Goal: Task Accomplishment & Management: Use online tool/utility

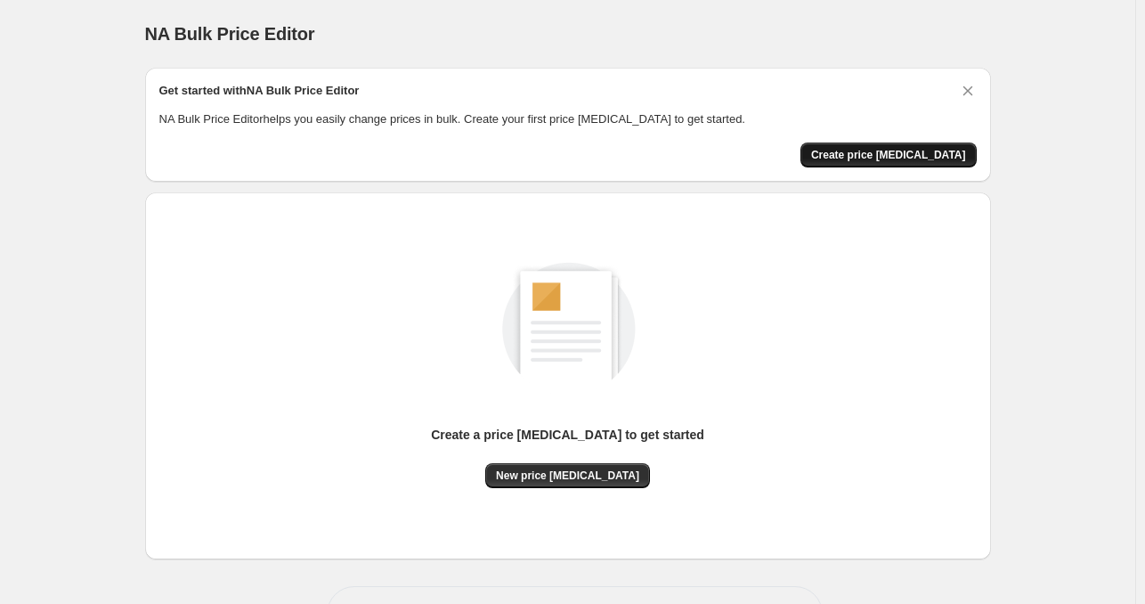
click at [890, 155] on span "Create price [MEDICAL_DATA]" at bounding box center [888, 155] width 155 height 14
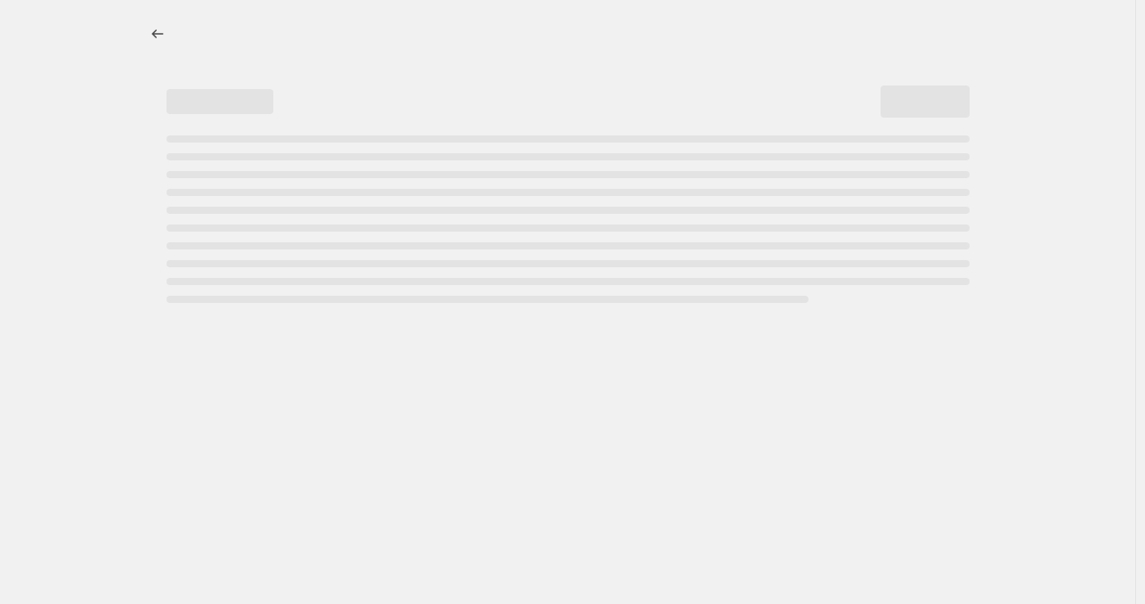
select select "percentage"
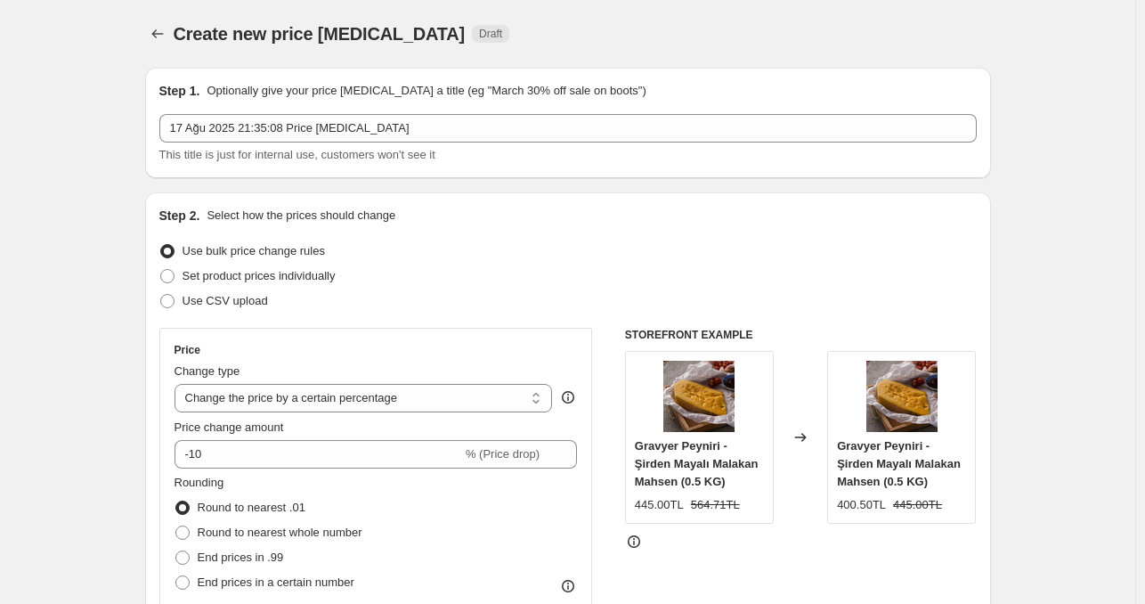
scroll to position [89, 0]
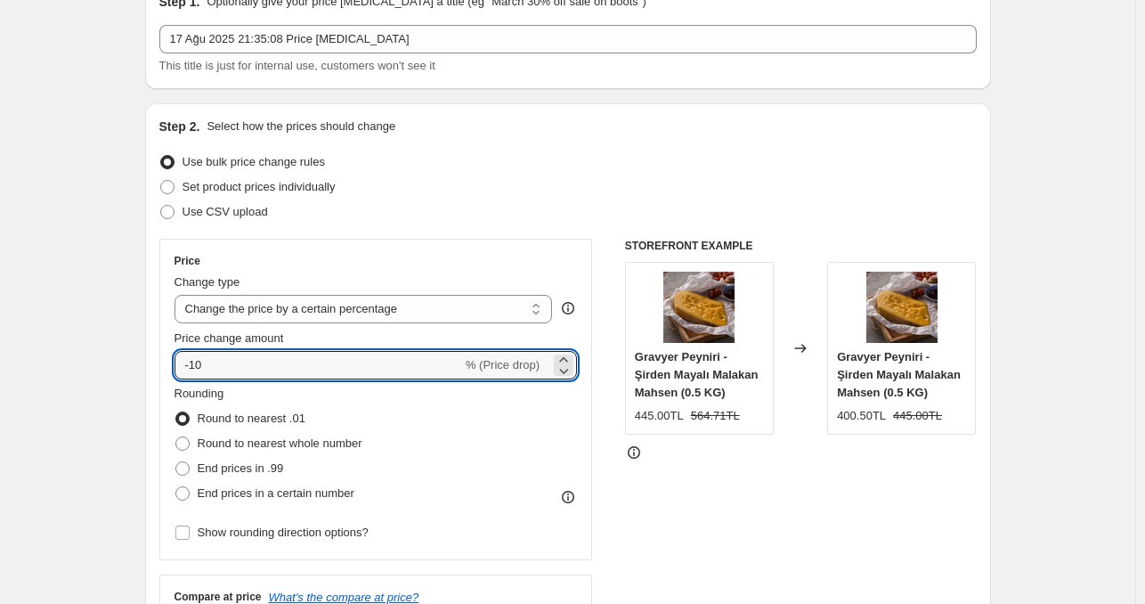
drag, startPoint x: 219, startPoint y: 366, endPoint x: 146, endPoint y: 365, distance: 73.0
type input "-10"
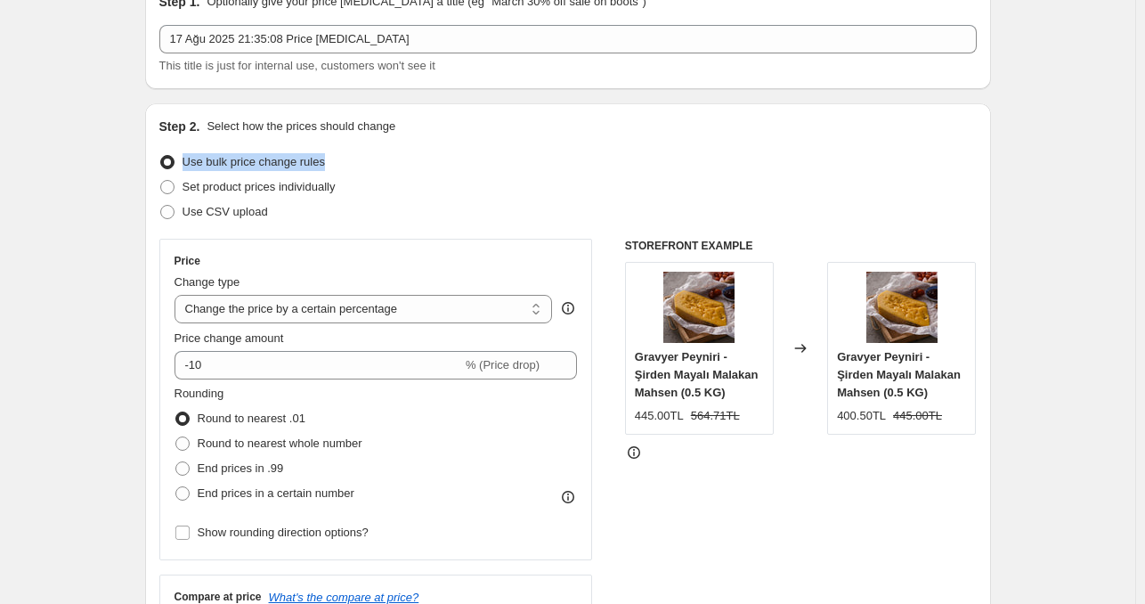
drag, startPoint x: 343, startPoint y: 166, endPoint x: 189, endPoint y: 163, distance: 154.1
click at [189, 163] on div "Use bulk price change rules" at bounding box center [567, 162] width 817 height 25
click at [177, 170] on div at bounding box center [177, 170] width 0 height 0
click at [455, 147] on div "Step 2. Select how the prices should change Use bulk price change rules Set pro…" at bounding box center [567, 416] width 817 height 597
drag, startPoint x: 364, startPoint y: 188, endPoint x: 180, endPoint y: 185, distance: 184.3
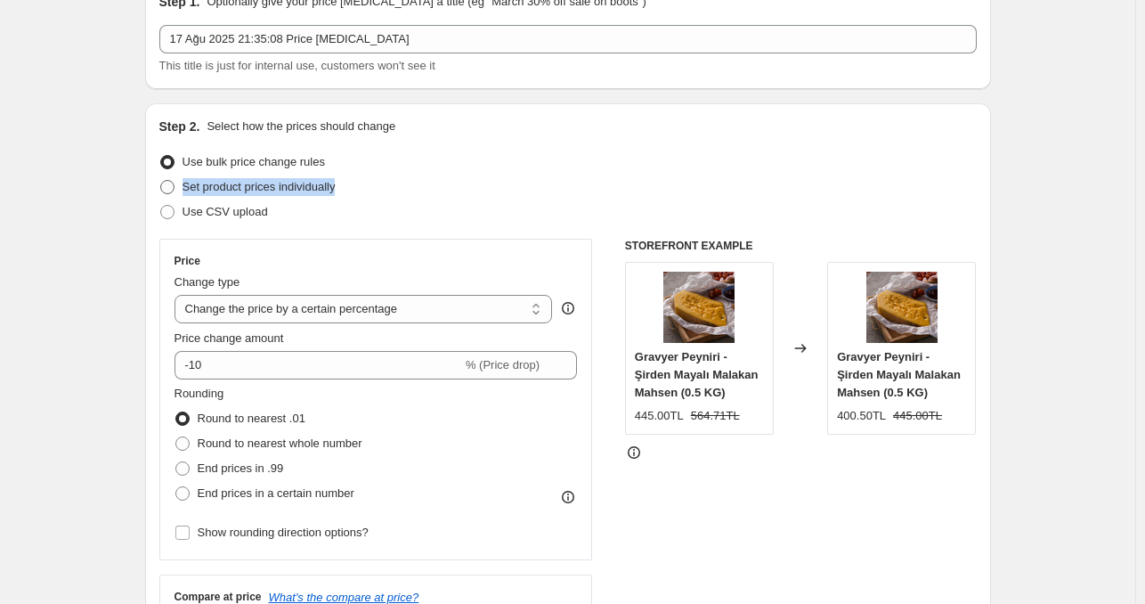
click at [180, 185] on div "Set product prices individually" at bounding box center [567, 187] width 817 height 25
click at [168, 154] on div at bounding box center [168, 154] width 0 height 0
click at [432, 180] on div "Set product prices individually" at bounding box center [567, 187] width 817 height 25
click at [331, 189] on span "Set product prices individually" at bounding box center [259, 186] width 153 height 13
click at [161, 181] on input "Set product prices individually" at bounding box center [160, 180] width 1 height 1
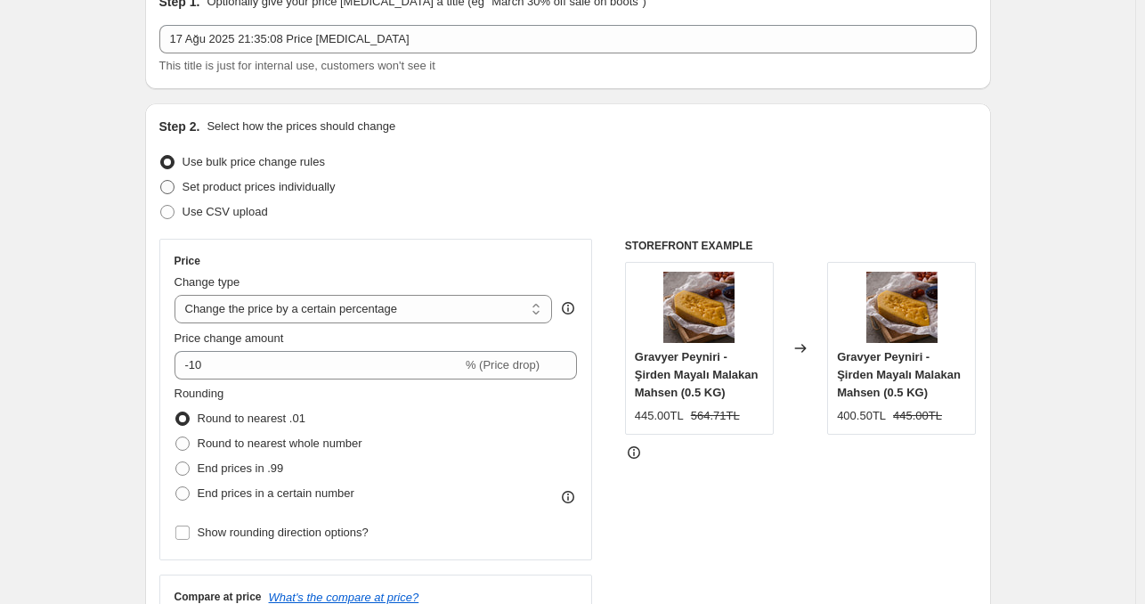
radio input "true"
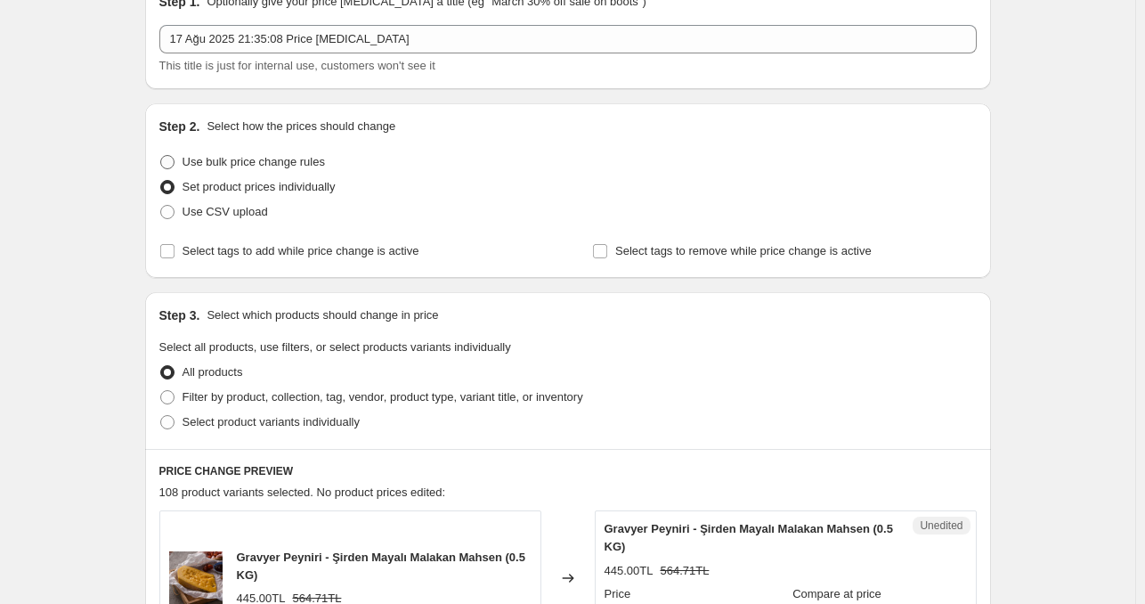
click at [256, 157] on span "Use bulk price change rules" at bounding box center [254, 161] width 142 height 13
click at [161, 156] on input "Use bulk price change rules" at bounding box center [160, 155] width 1 height 1
radio input "true"
select select "percentage"
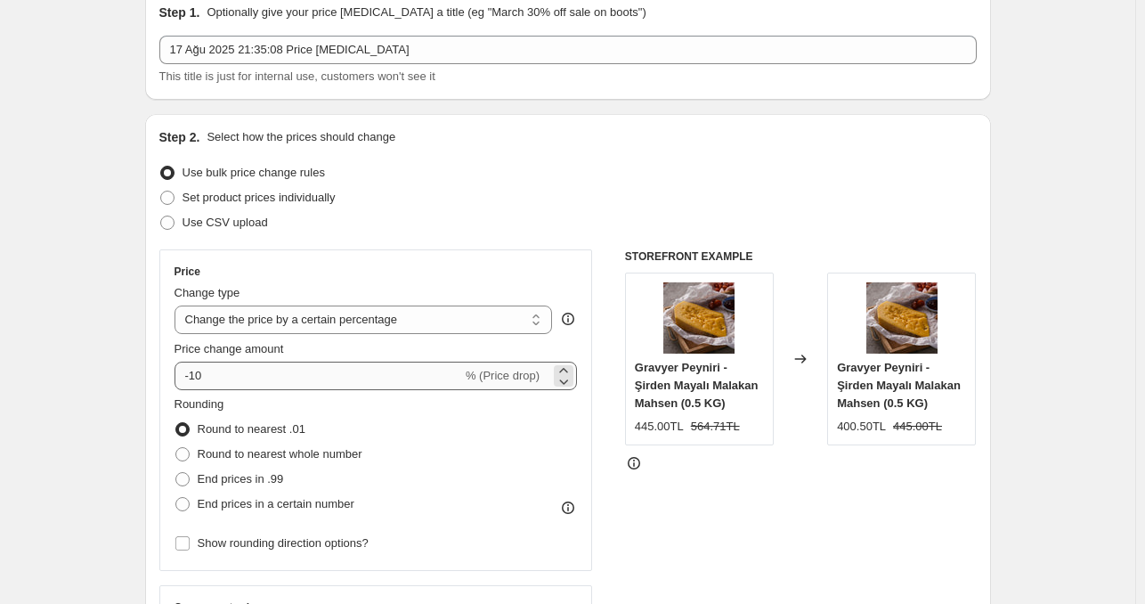
scroll to position [178, 0]
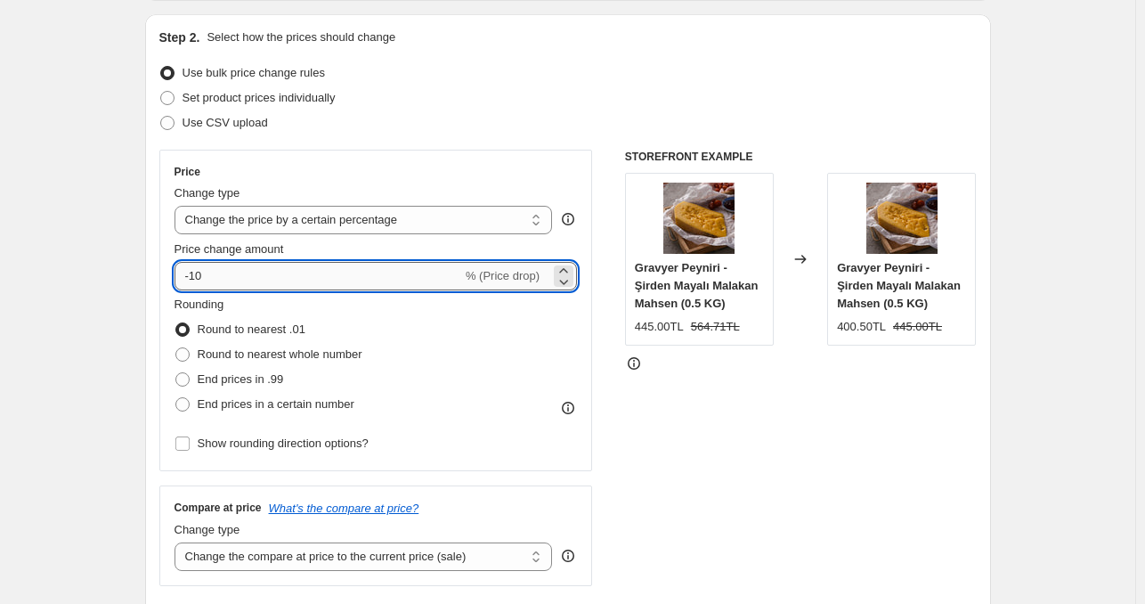
click at [347, 275] on input "-10" at bounding box center [319, 276] width 288 height 28
type input "-1"
type input "10"
click at [288, 284] on input "10" at bounding box center [308, 276] width 267 height 28
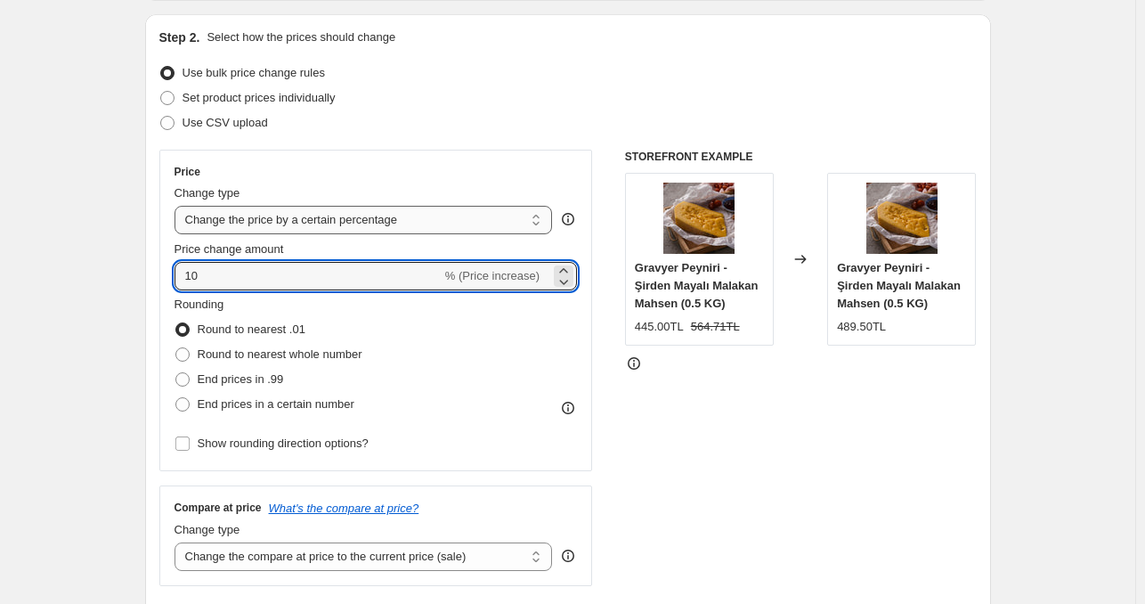
click at [361, 219] on select "Change the price to a certain amount Change the price by a certain amount Chang…" at bounding box center [364, 220] width 378 height 28
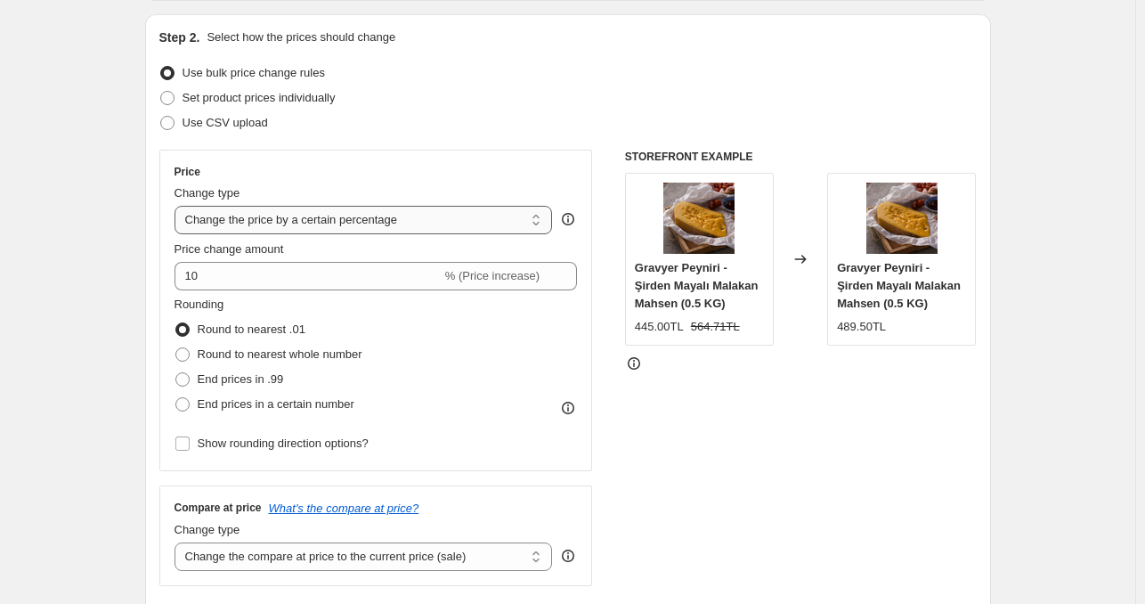
select select "to"
click at [178, 206] on select "Change the price to a certain amount Change the price by a certain amount Chang…" at bounding box center [364, 220] width 378 height 28
type input "80.00"
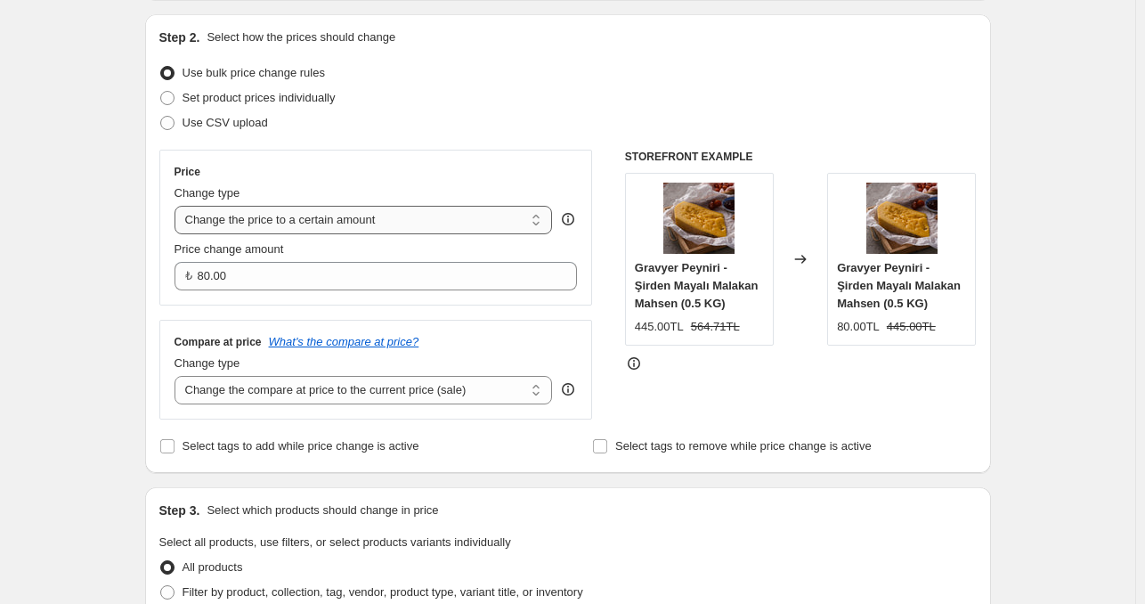
click at [404, 206] on select "Change the price to a certain amount Change the price by a certain amount Chang…" at bounding box center [364, 220] width 378 height 28
select select "by"
click at [178, 206] on select "Change the price to a certain amount Change the price by a certain amount Chang…" at bounding box center [364, 220] width 378 height 28
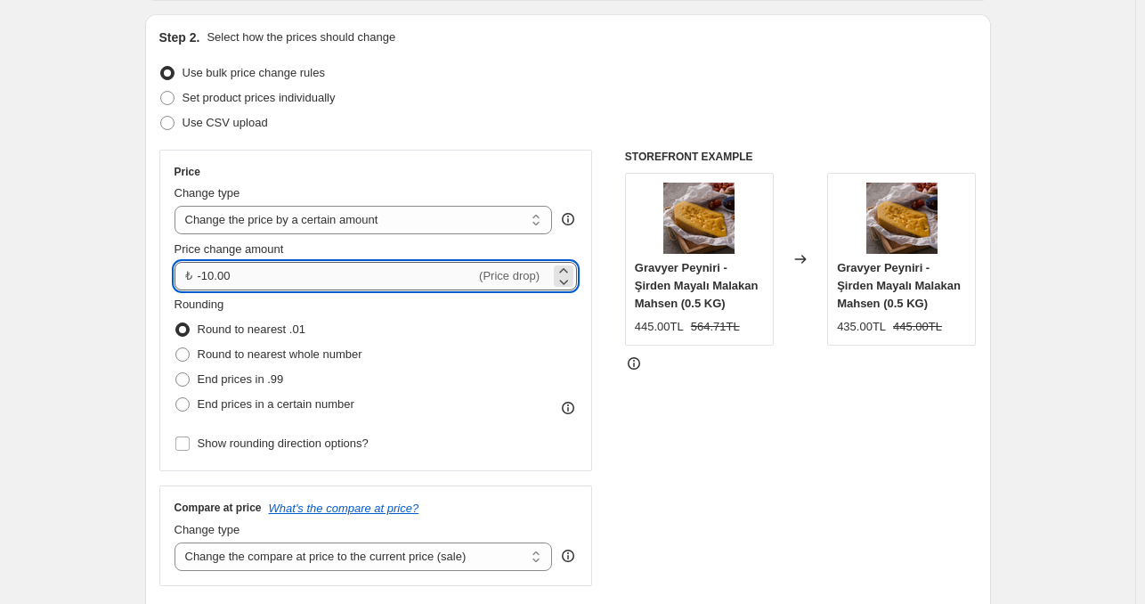
click at [311, 276] on input "-10.00" at bounding box center [337, 276] width 279 height 28
click at [318, 277] on input "-10.00" at bounding box center [337, 276] width 279 height 28
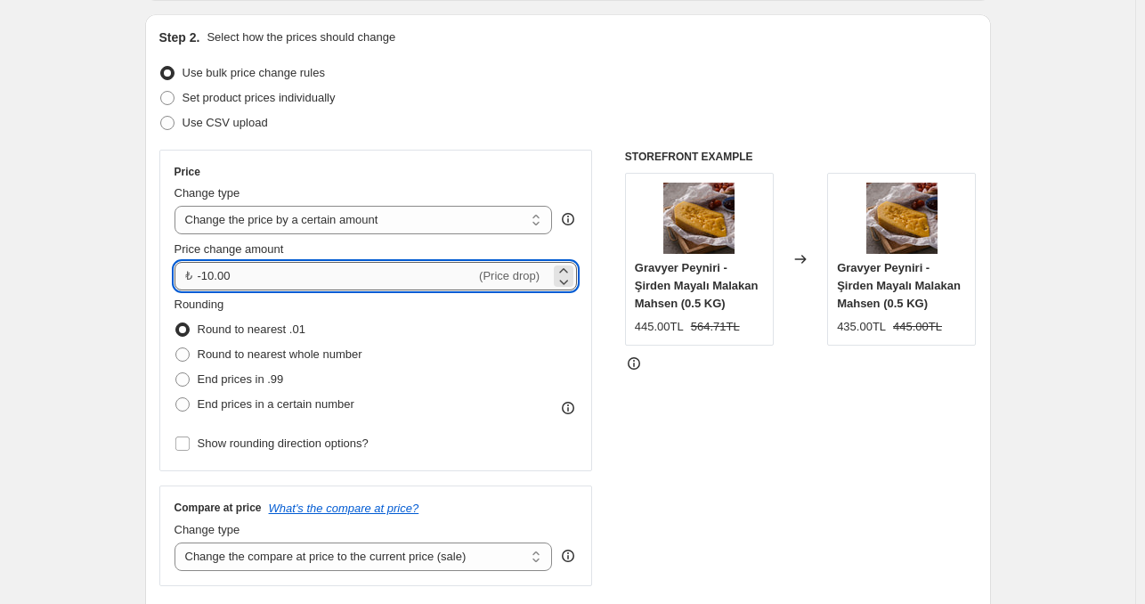
click at [318, 277] on input "-10.00" at bounding box center [337, 276] width 279 height 28
type input "10.00"
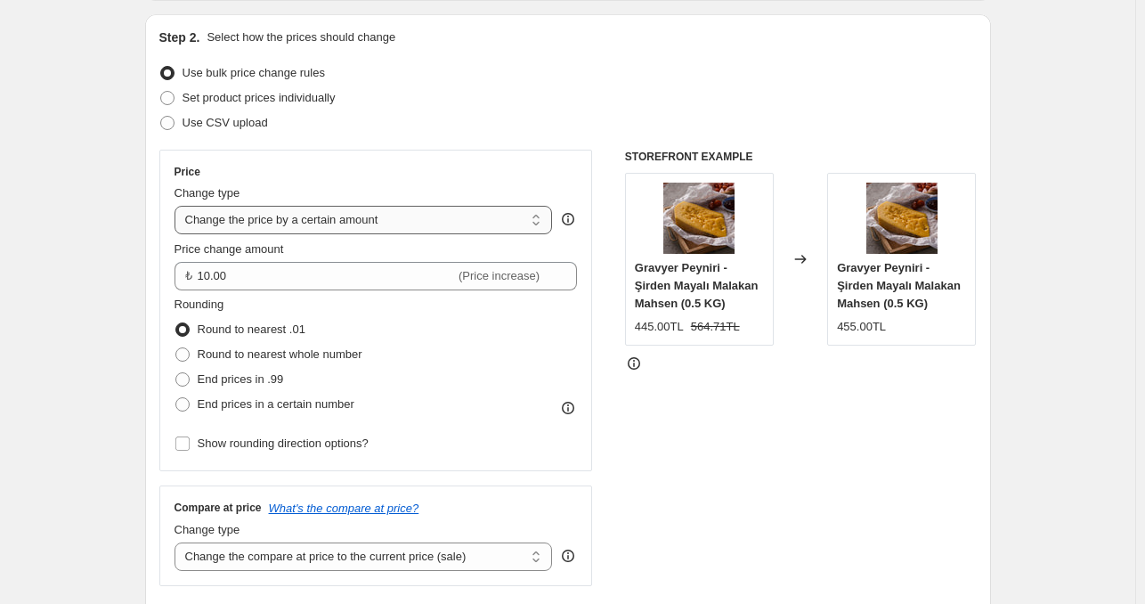
click at [369, 227] on select "Change the price to a certain amount Change the price by a certain amount Chang…" at bounding box center [364, 220] width 378 height 28
select select "percentage"
click at [178, 206] on select "Change the price to a certain amount Change the price by a certain amount Chang…" at bounding box center [364, 220] width 378 height 28
type input "-15"
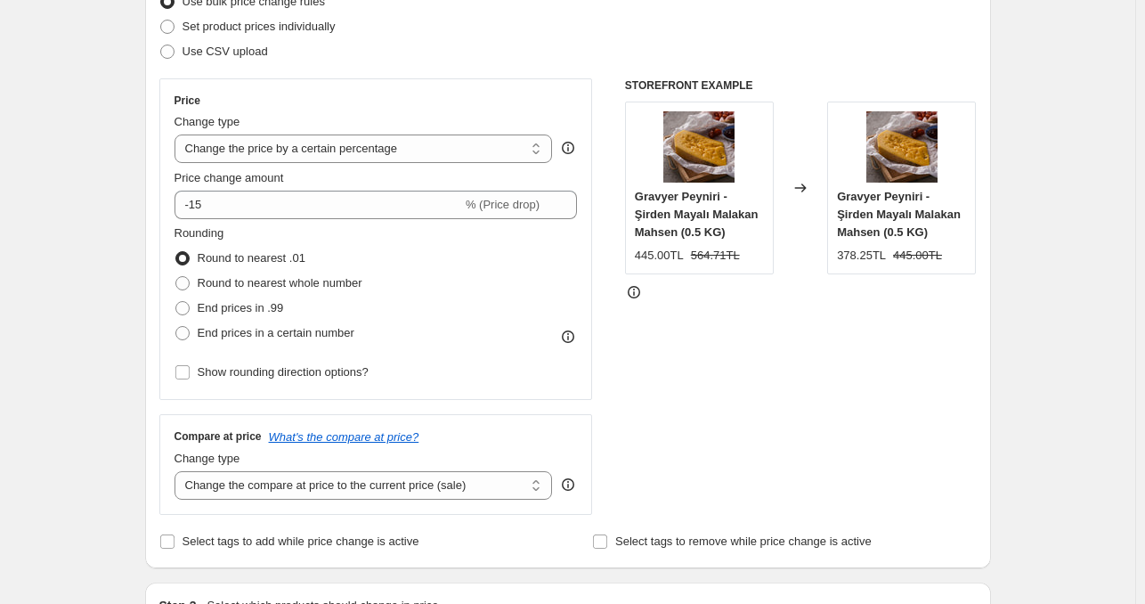
scroll to position [267, 0]
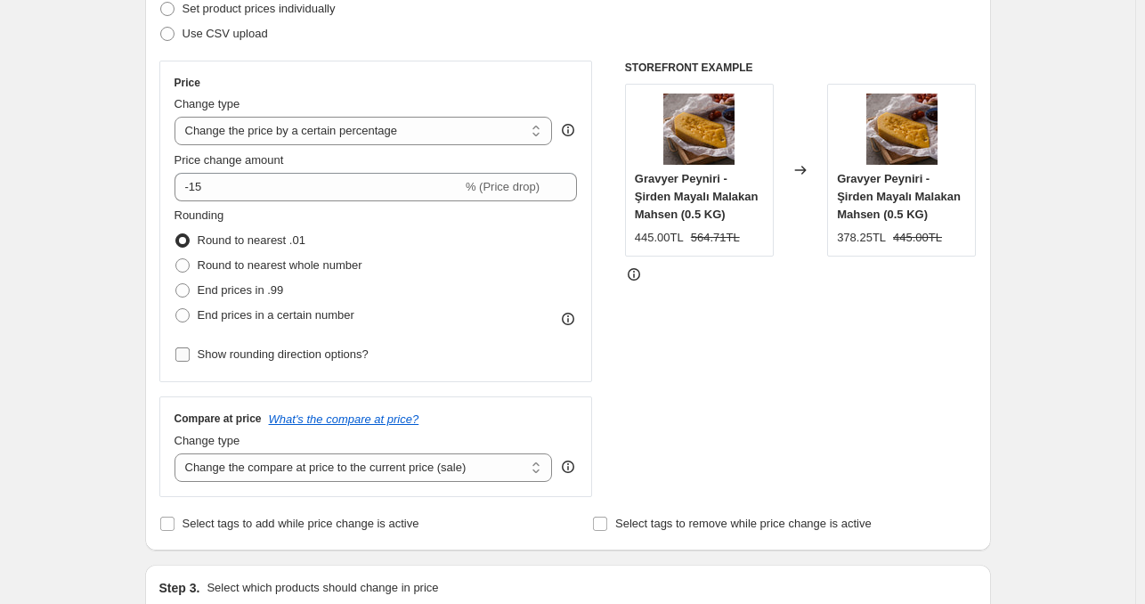
click at [183, 350] on input "Show rounding direction options?" at bounding box center [182, 354] width 14 height 14
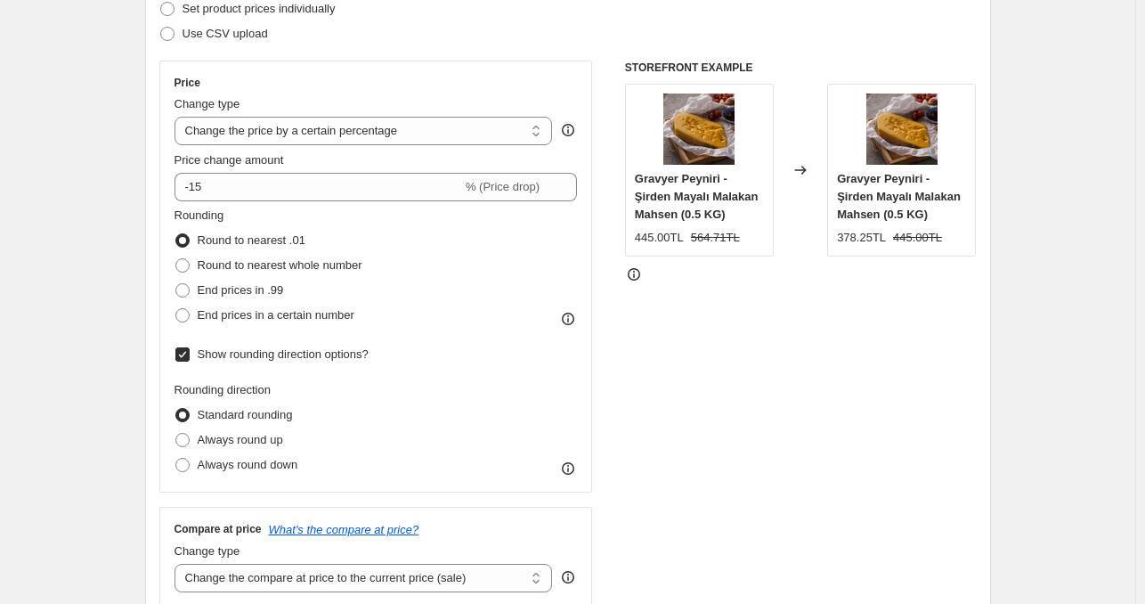
click at [183, 350] on input "Show rounding direction options?" at bounding box center [182, 354] width 14 height 14
checkbox input "false"
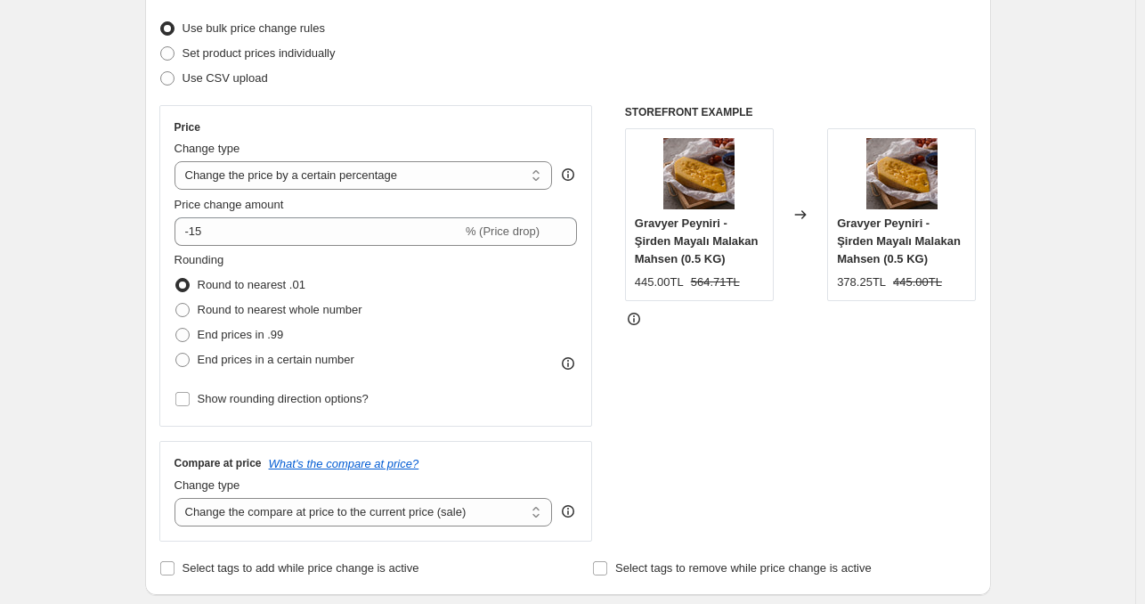
scroll to position [178, 0]
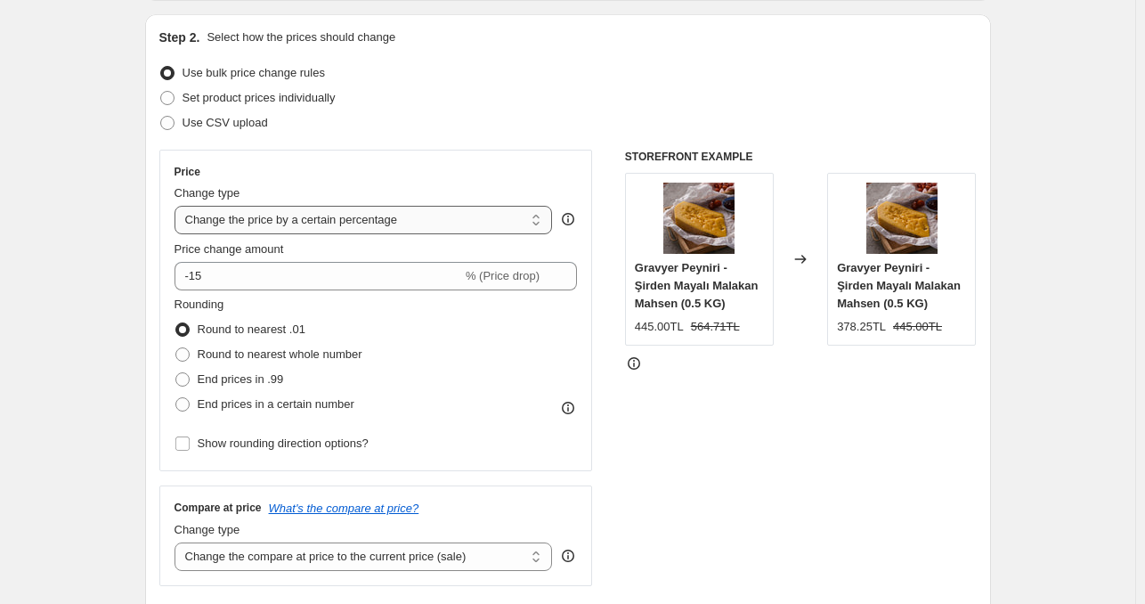
click at [299, 227] on select "Change the price to a certain amount Change the price by a certain amount Chang…" at bounding box center [364, 220] width 378 height 28
select select "margin"
type input "50"
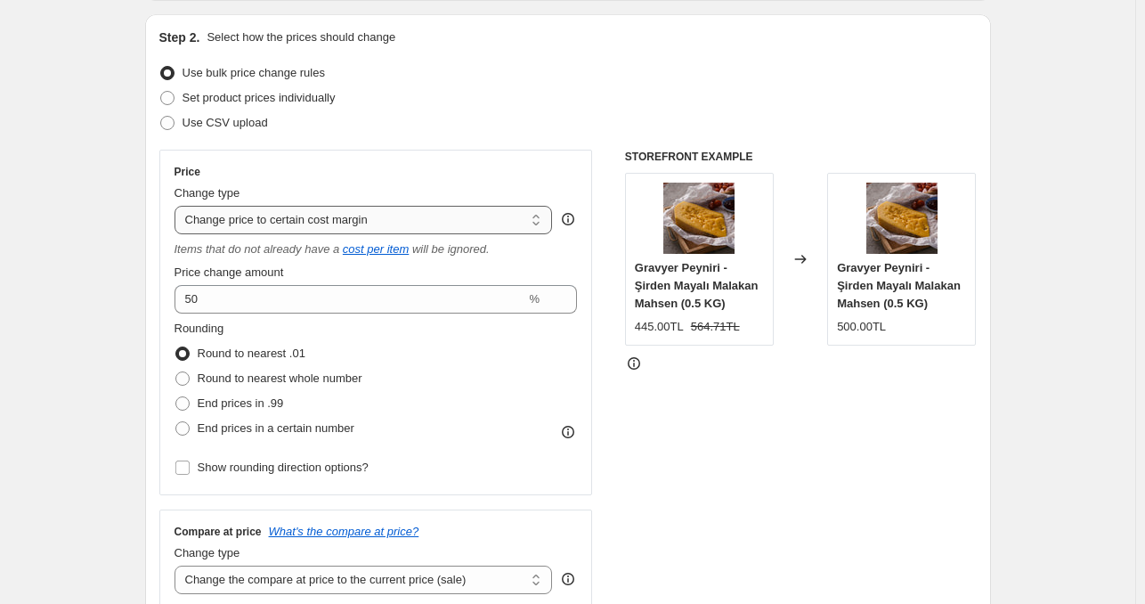
click at [336, 231] on select "Change the price to a certain amount Change the price by a certain amount Chang…" at bounding box center [364, 220] width 378 height 28
click at [337, 220] on select "Change the price to a certain amount Change the price by a certain amount Chang…" at bounding box center [364, 220] width 378 height 28
select select "pc"
click at [178, 206] on select "Change the price to a certain amount Change the price by a certain amount Chang…" at bounding box center [364, 220] width 378 height 28
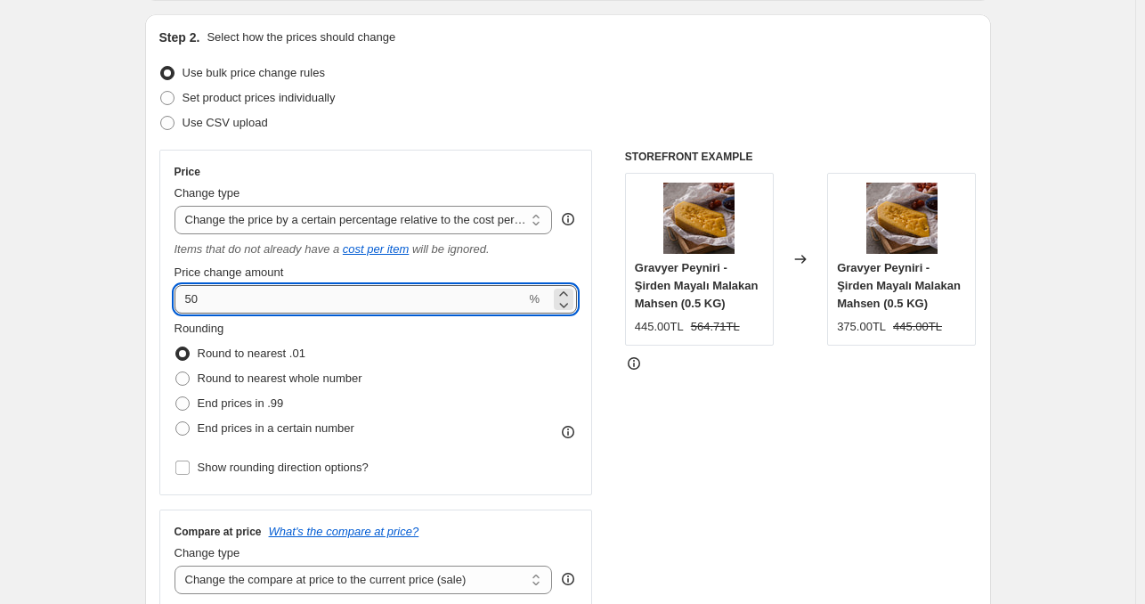
click at [271, 297] on input "50" at bounding box center [351, 299] width 352 height 28
click at [250, 303] on input "50" at bounding box center [351, 299] width 352 height 28
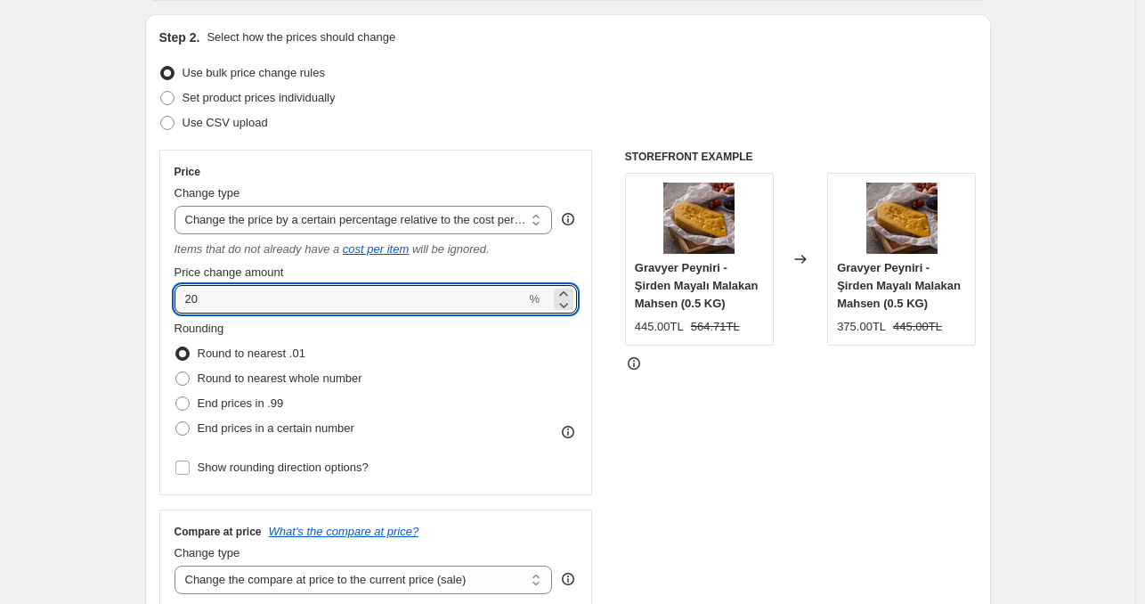
type input "20"
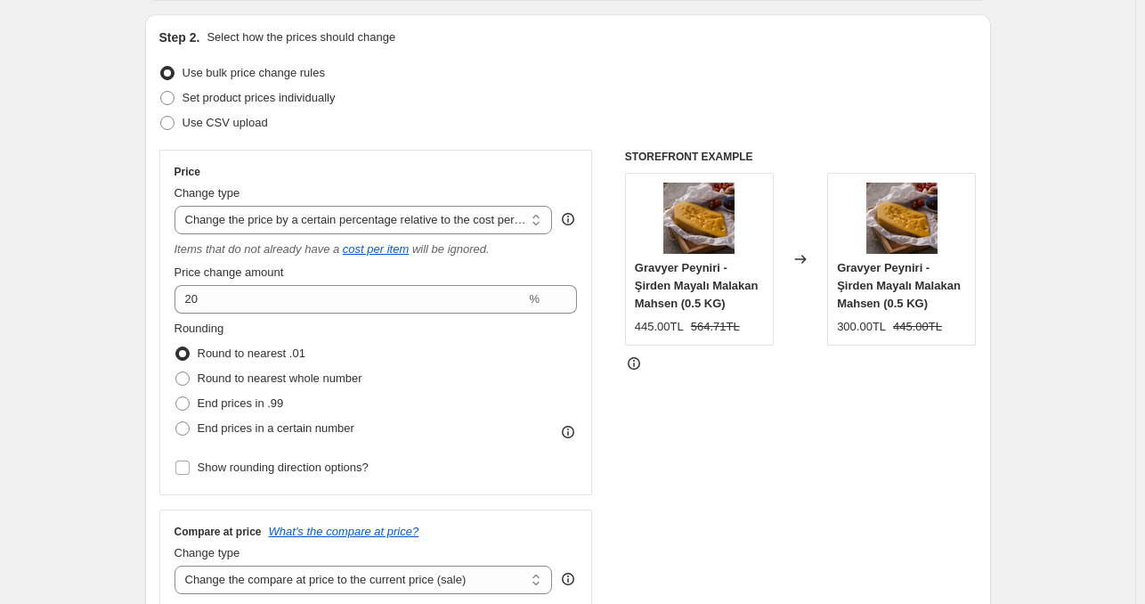
click at [359, 225] on select "Change the price to a certain amount Change the price by a certain amount Chang…" at bounding box center [364, 220] width 378 height 28
select select "to"
click at [178, 206] on select "Change the price to a certain amount Change the price by a certain amount Chang…" at bounding box center [364, 220] width 378 height 28
type input "80.00"
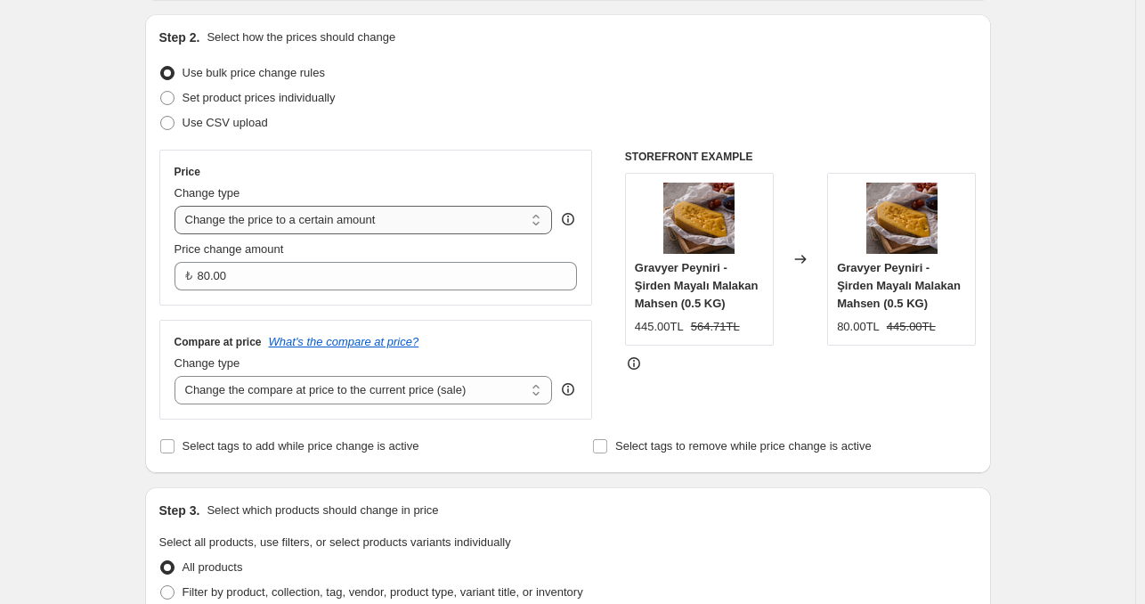
click at [302, 216] on select "Change the price to a certain amount Change the price by a certain amount Chang…" at bounding box center [364, 220] width 378 height 28
select select "by"
click at [178, 206] on select "Change the price to a certain amount Change the price by a certain amount Chang…" at bounding box center [364, 220] width 378 height 28
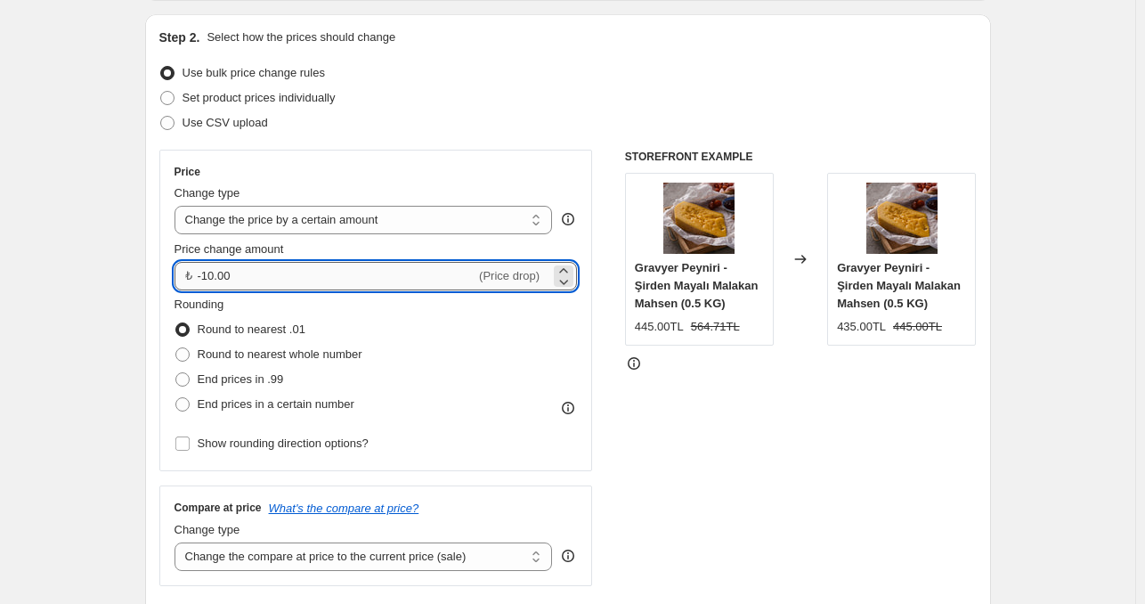
click at [281, 276] on input "-10.00" at bounding box center [337, 276] width 279 height 28
type input "15.00"
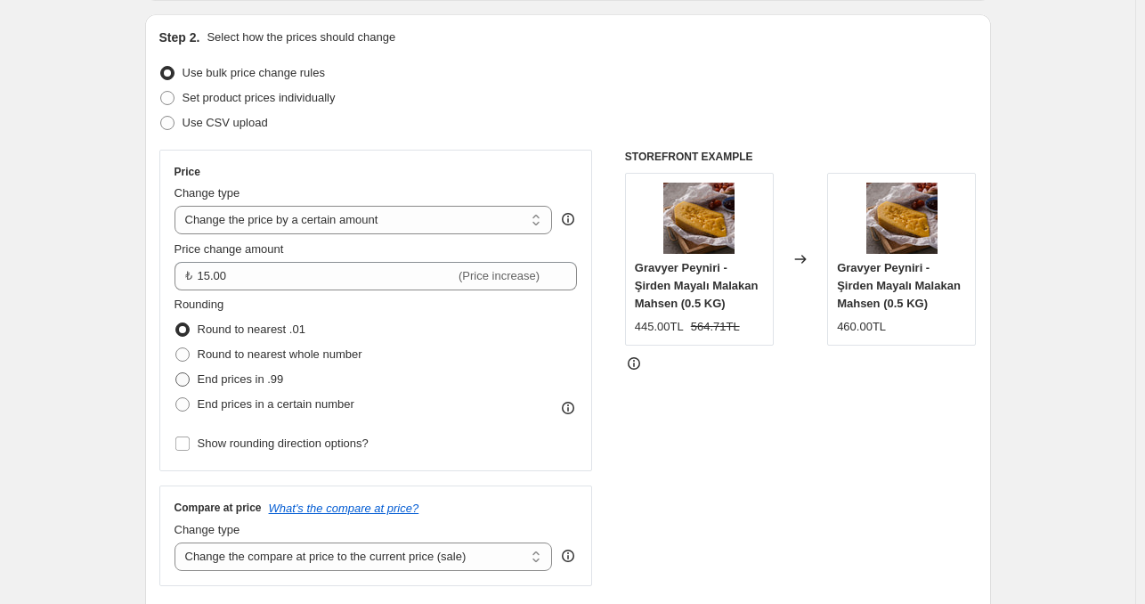
click at [183, 377] on span at bounding box center [182, 379] width 14 height 14
click at [176, 373] on input "End prices in .99" at bounding box center [175, 372] width 1 height 1
radio input "true"
click at [195, 404] on label "End prices in a certain number" at bounding box center [265, 404] width 180 height 25
click at [176, 398] on input "End prices in a certain number" at bounding box center [175, 397] width 1 height 1
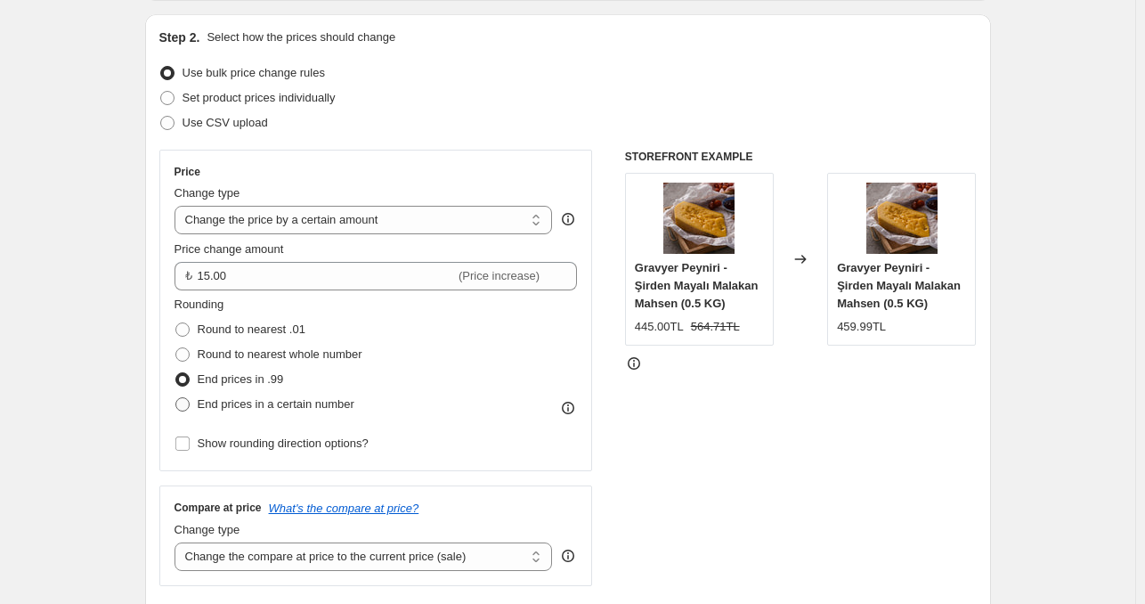
radio input "true"
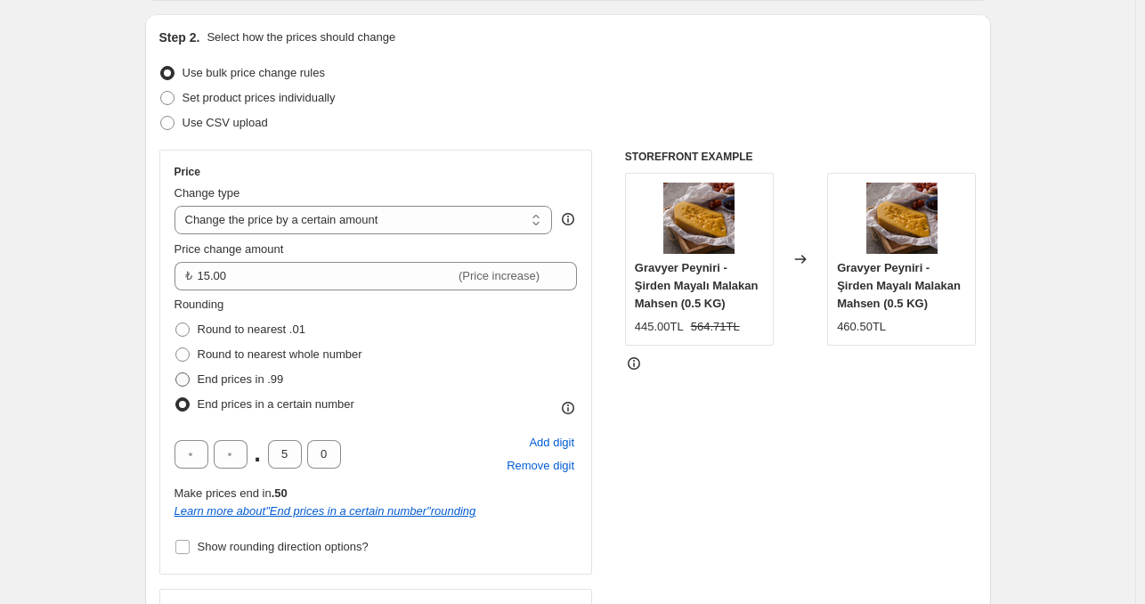
click at [197, 379] on label "End prices in .99" at bounding box center [230, 379] width 110 height 25
click at [176, 373] on input "End prices in .99" at bounding box center [175, 372] width 1 height 1
radio input "true"
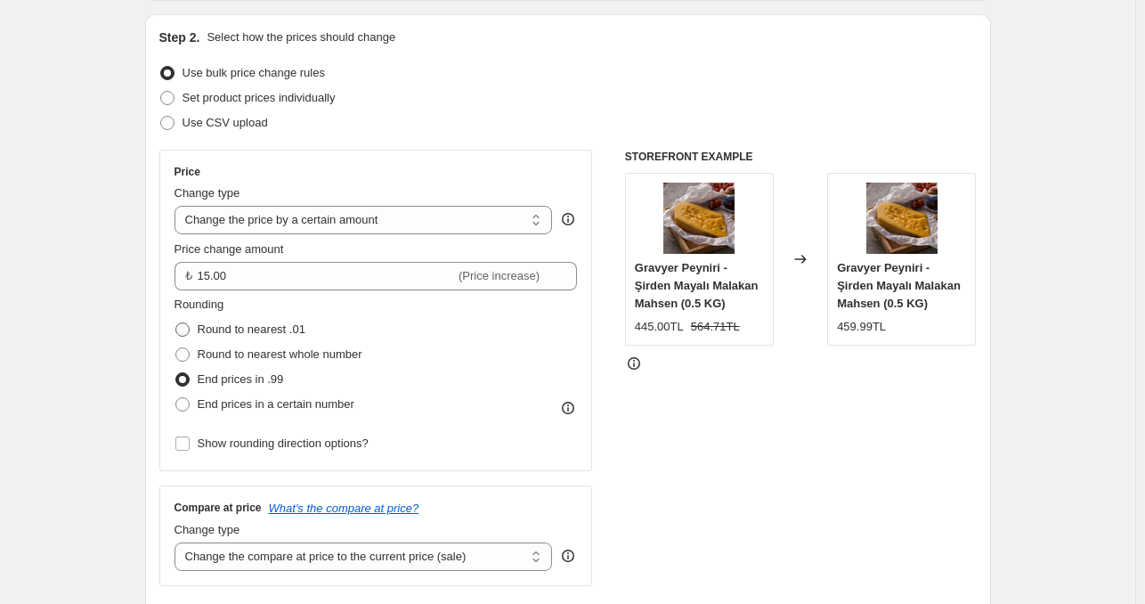
click at [205, 325] on span "Round to nearest .01" at bounding box center [252, 328] width 108 height 13
click at [176, 323] on input "Round to nearest .01" at bounding box center [175, 322] width 1 height 1
radio input "true"
click at [210, 437] on span "Show rounding direction options?" at bounding box center [283, 442] width 171 height 13
click at [190, 437] on input "Show rounding direction options?" at bounding box center [182, 443] width 14 height 14
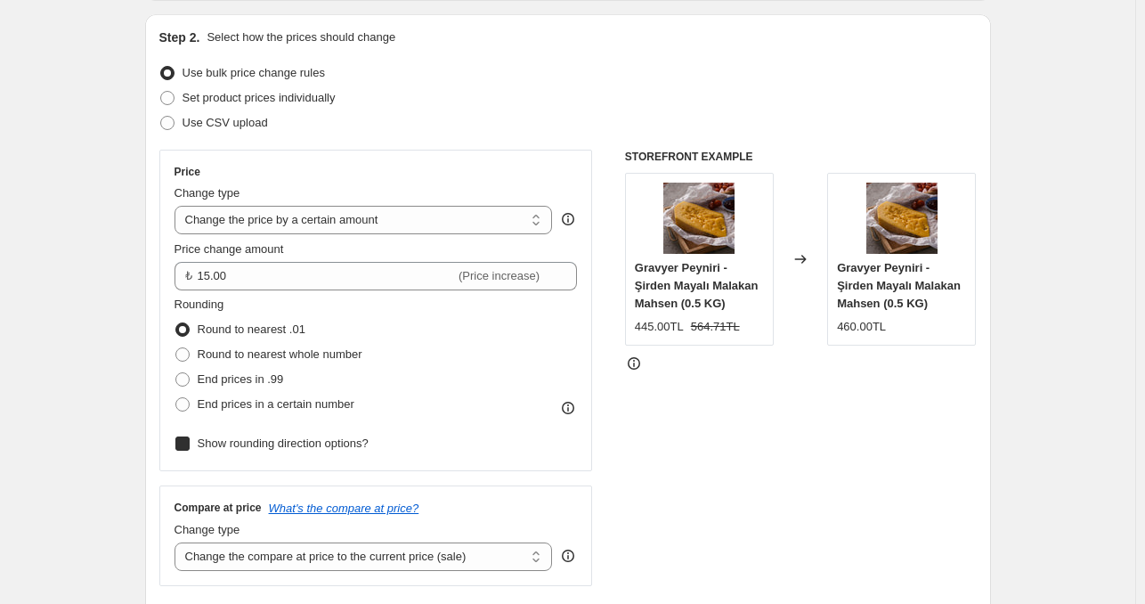
checkbox input "true"
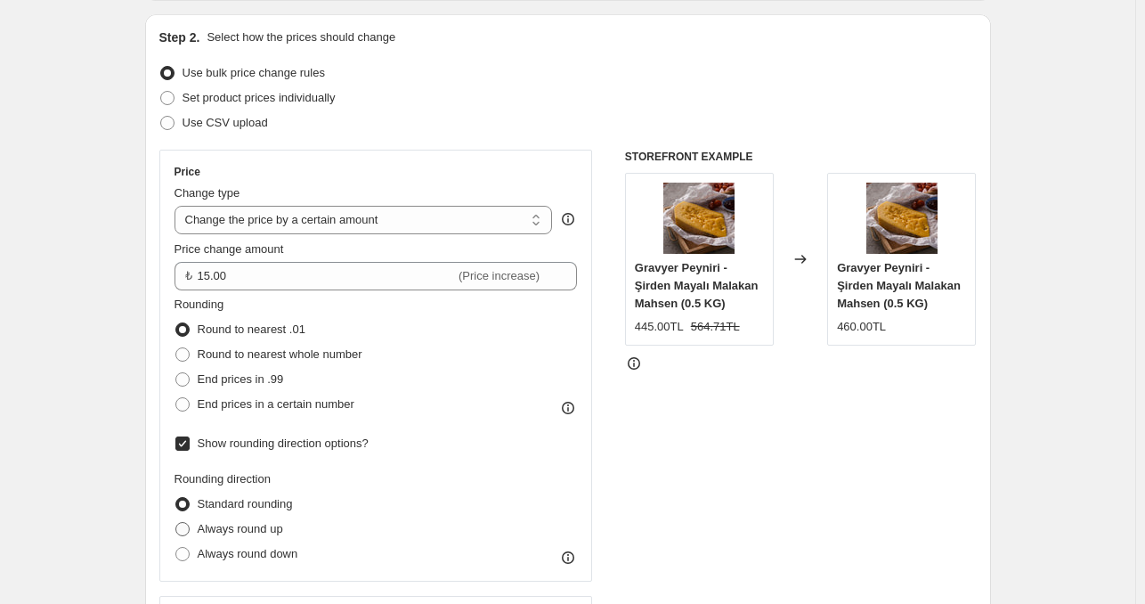
click at [211, 525] on span "Always round up" at bounding box center [240, 528] width 85 height 13
click at [176, 523] on input "Always round up" at bounding box center [175, 522] width 1 height 1
radio input "true"
click at [205, 548] on span "Always round down" at bounding box center [248, 553] width 101 height 13
click at [176, 548] on input "Always round down" at bounding box center [175, 547] width 1 height 1
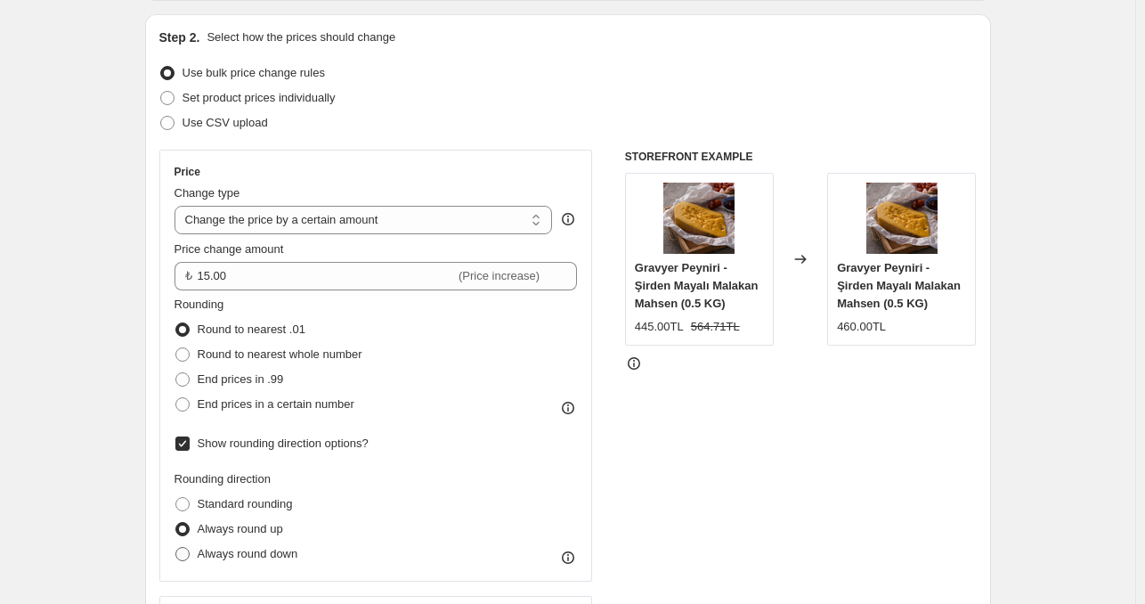
radio input "true"
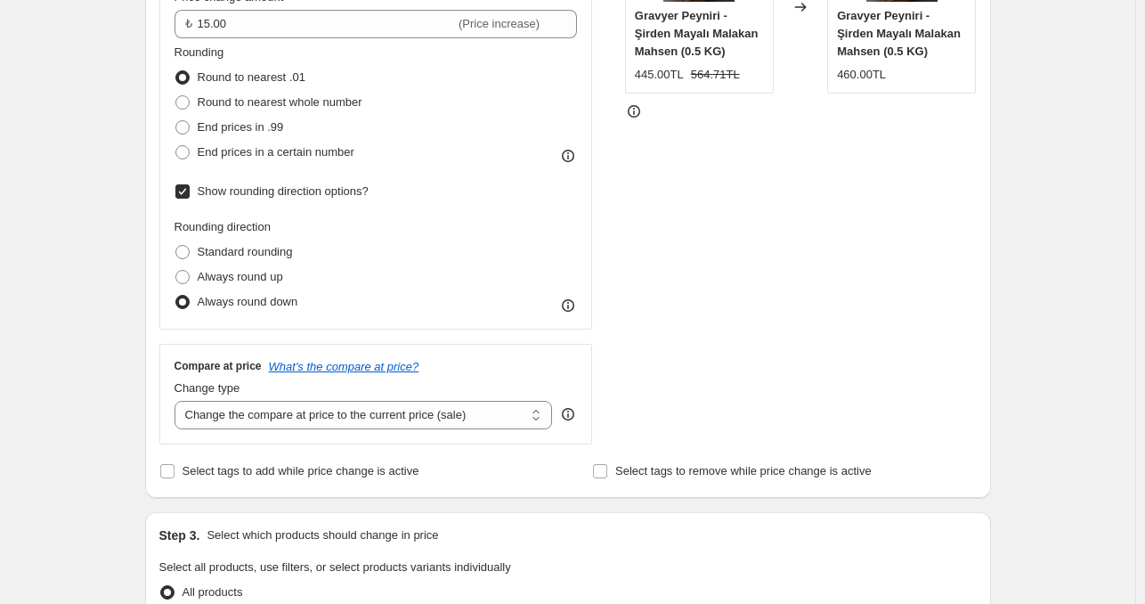
scroll to position [445, 0]
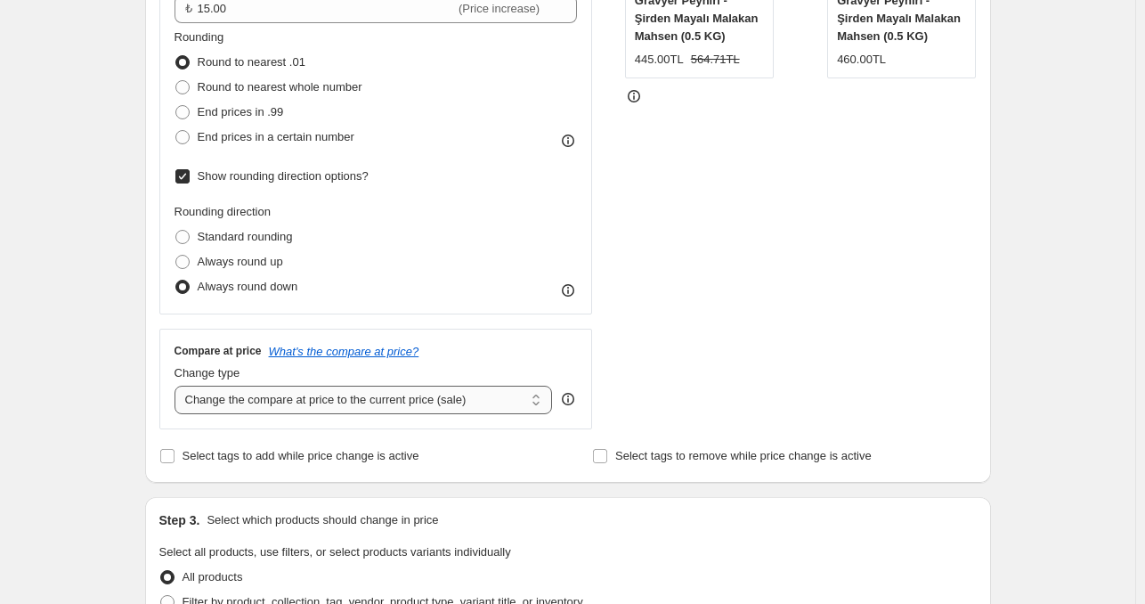
click at [191, 400] on select "Change the compare at price to the current price (sale) Change the compare at p…" at bounding box center [364, 400] width 378 height 28
click at [150, 382] on div "Step 2. Select how the prices should change Use bulk price change rules Set pro…" at bounding box center [568, 114] width 846 height 735
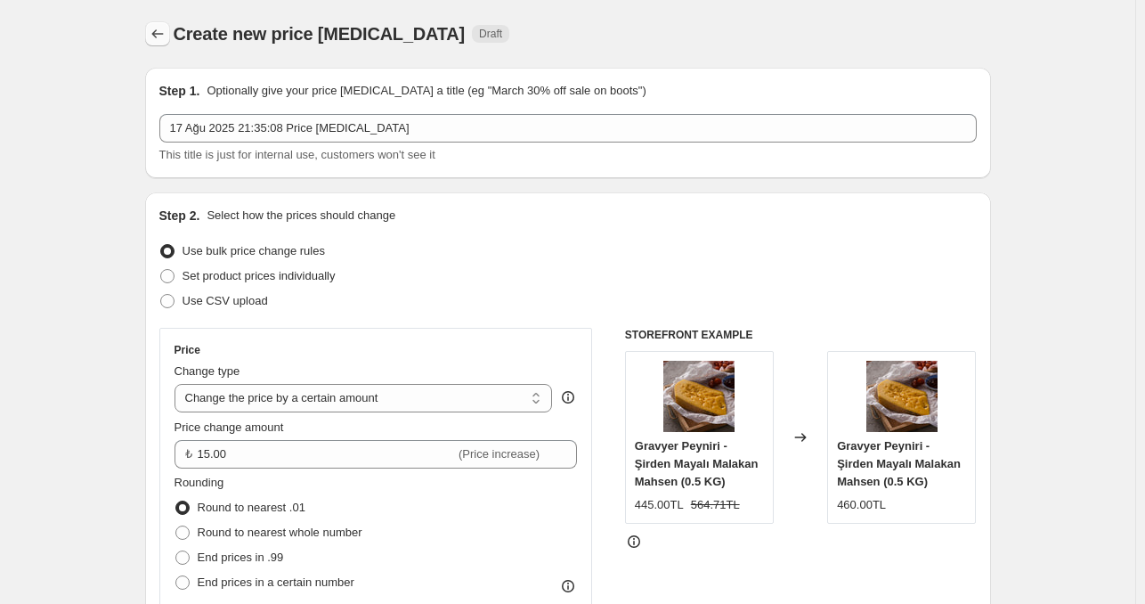
click at [149, 32] on button "Price change jobs" at bounding box center [157, 33] width 25 height 25
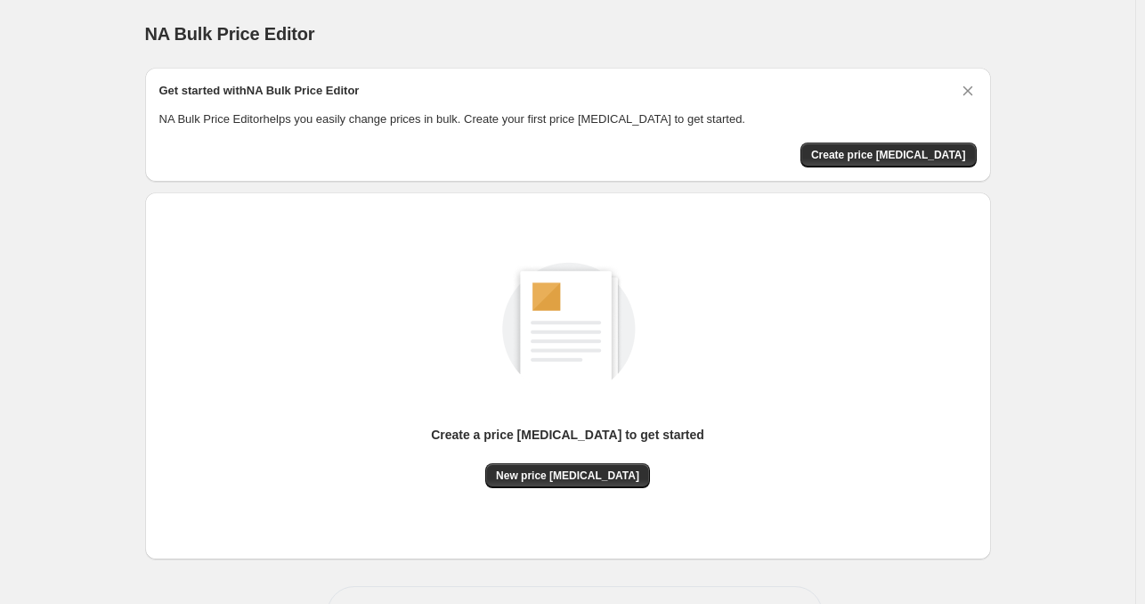
click at [162, 330] on div "Create a price [MEDICAL_DATA] to get started New price [MEDICAL_DATA]" at bounding box center [568, 375] width 846 height 367
